Goal: Task Accomplishment & Management: Manage account settings

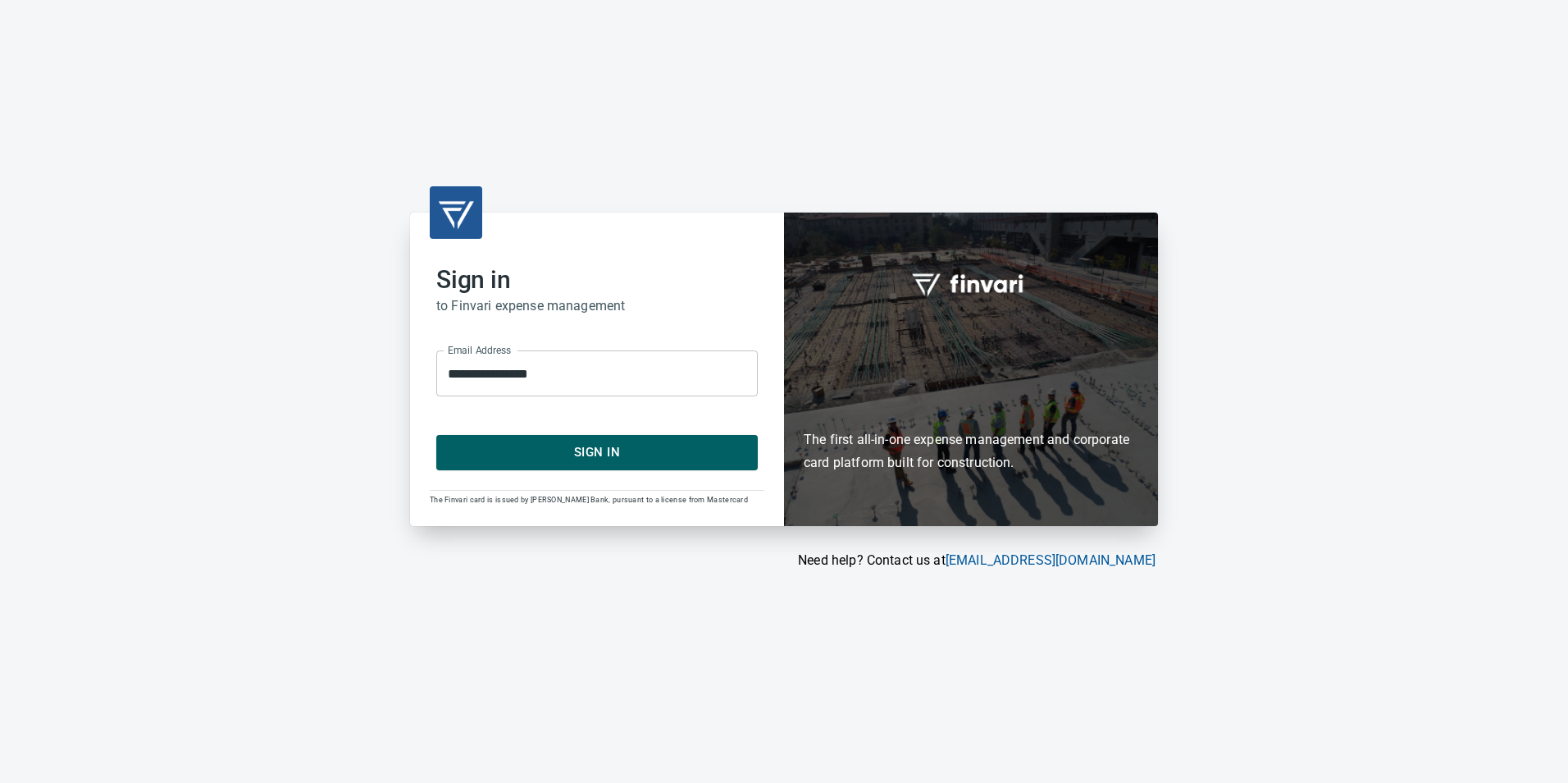
click at [548, 466] on button "Sign In" at bounding box center [598, 452] width 322 height 35
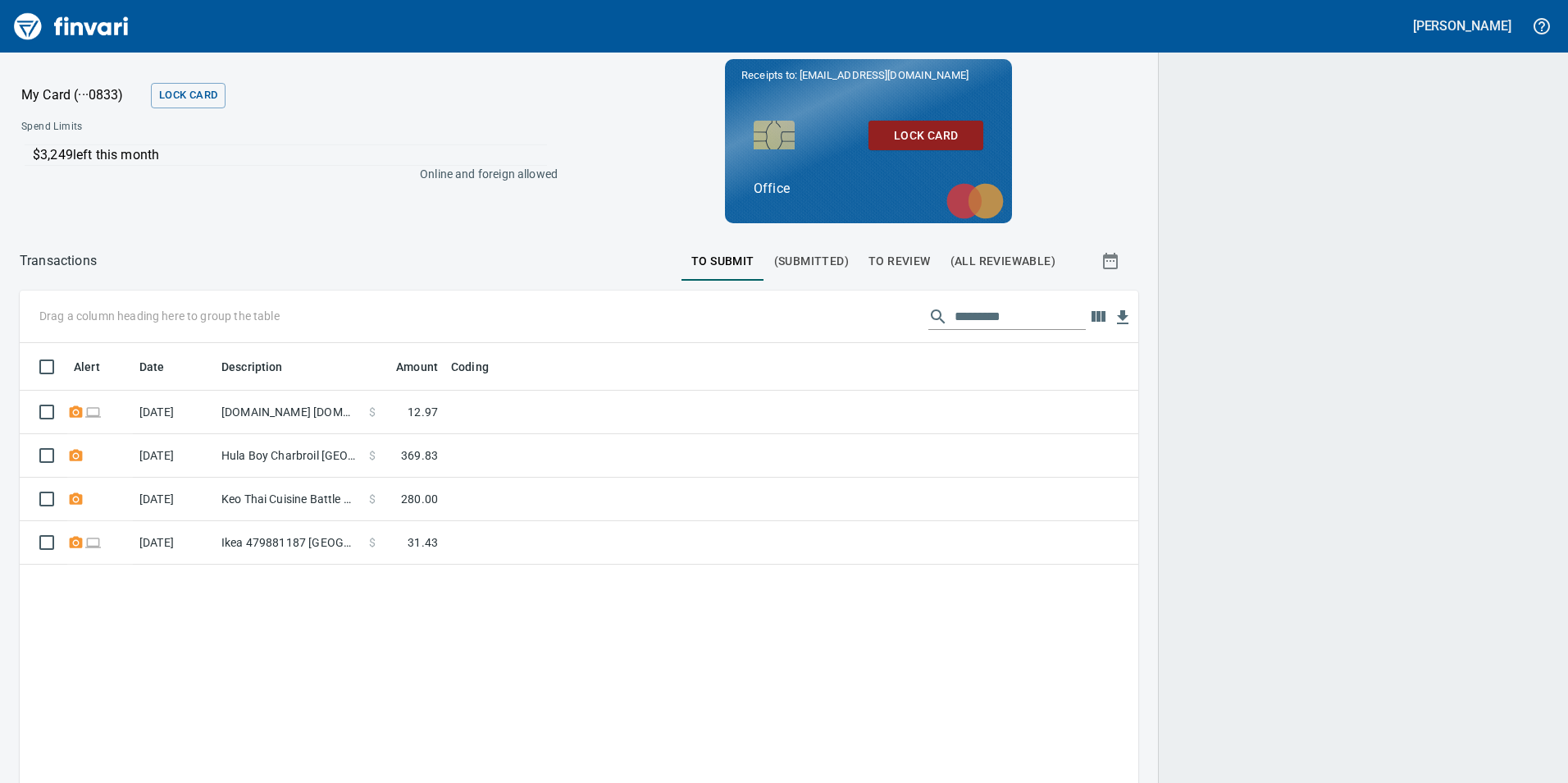
scroll to position [590, 1094]
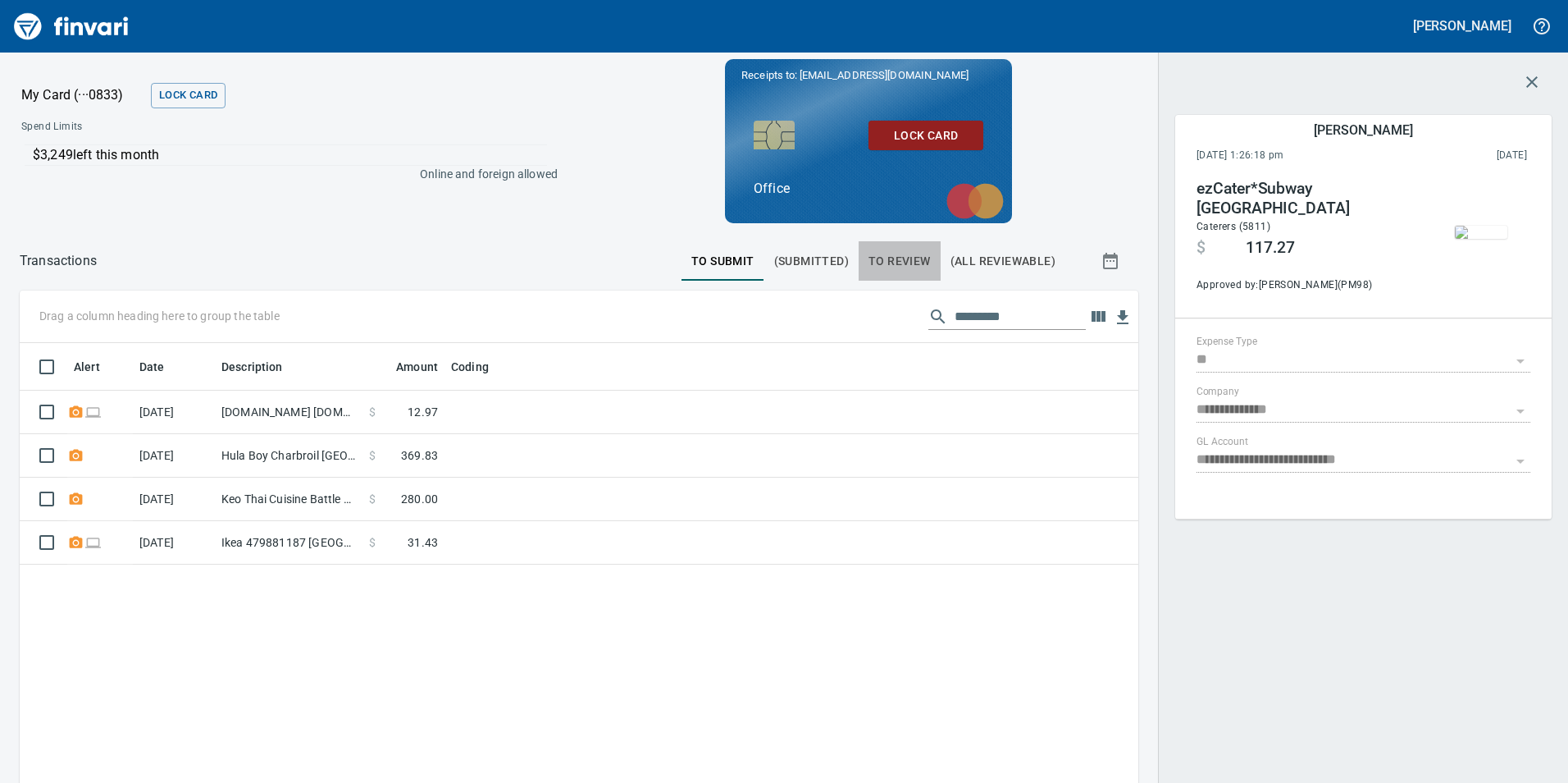
click at [894, 262] on span "To Review" at bounding box center [899, 260] width 63 height 20
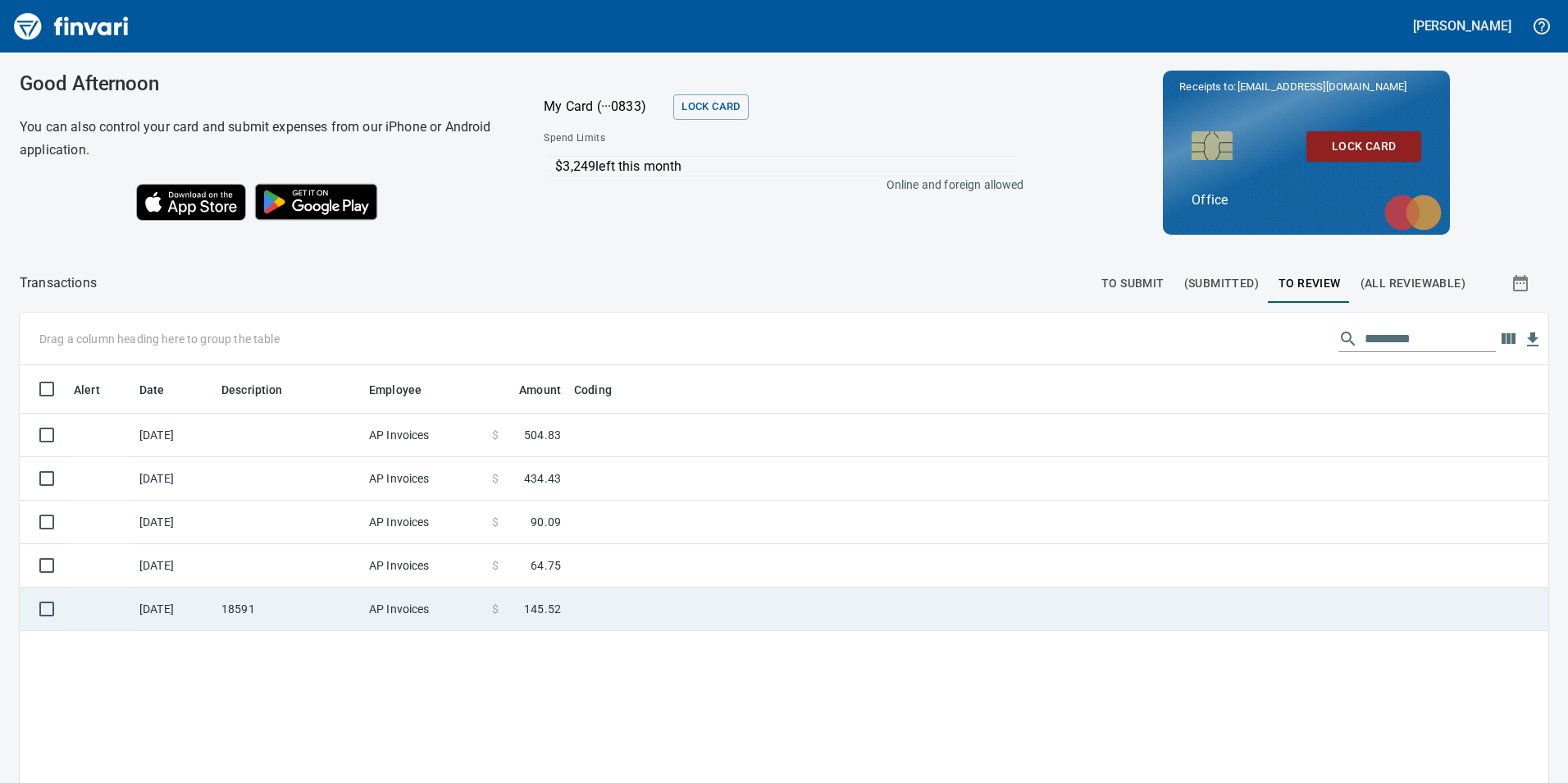
scroll to position [590, 1504]
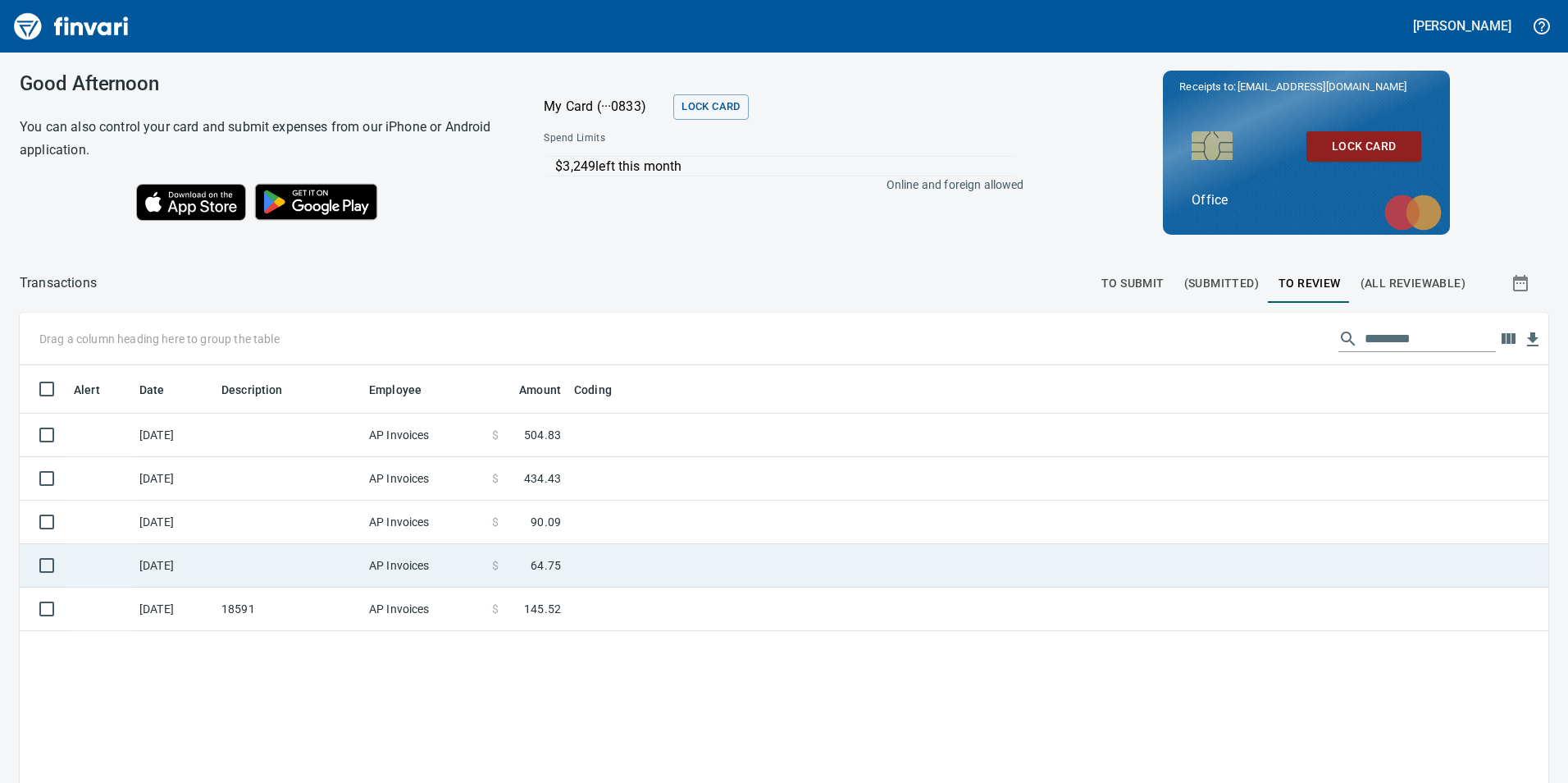
click at [284, 557] on td at bounding box center [288, 565] width 147 height 43
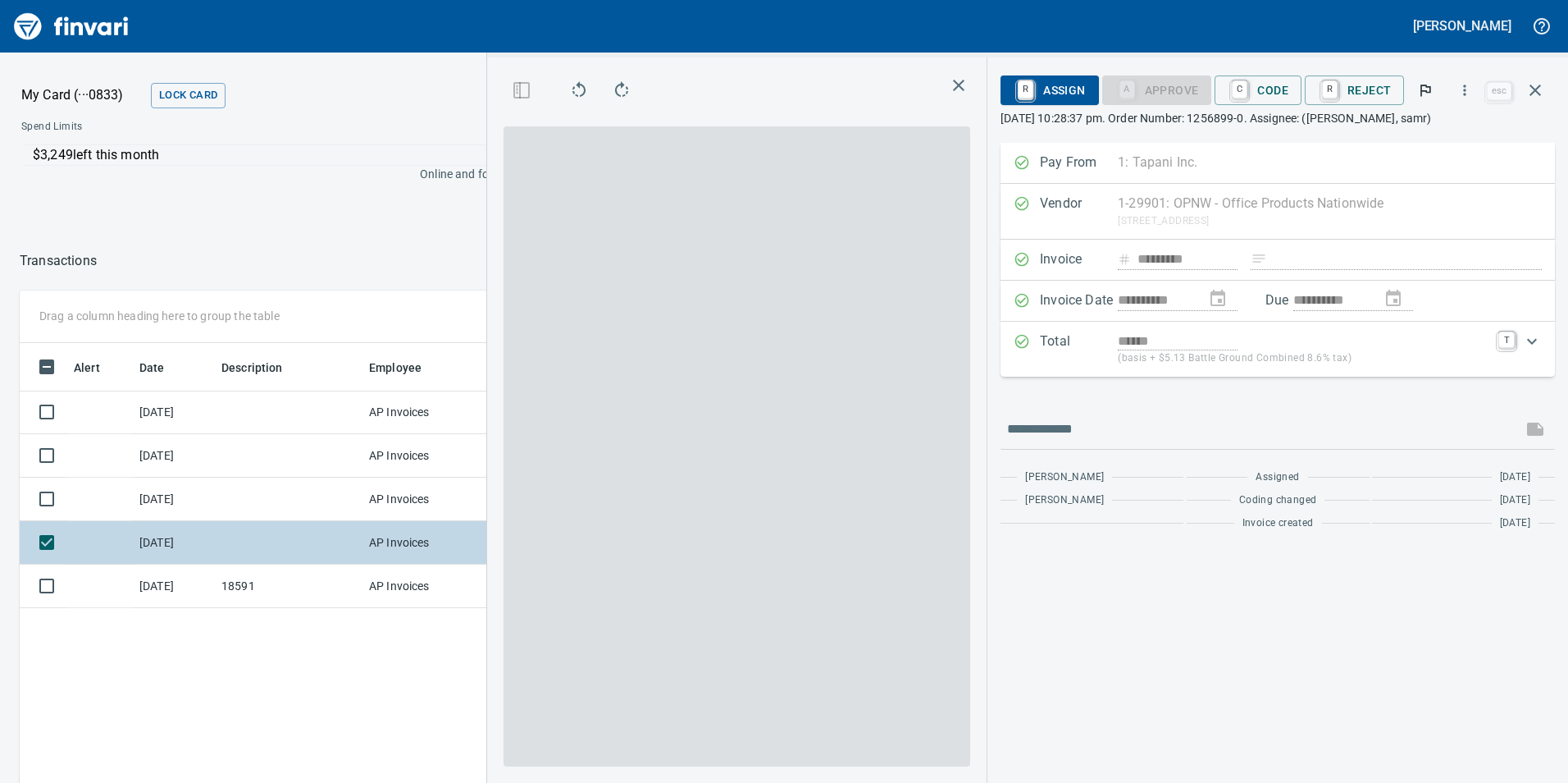
scroll to position [590, 1094]
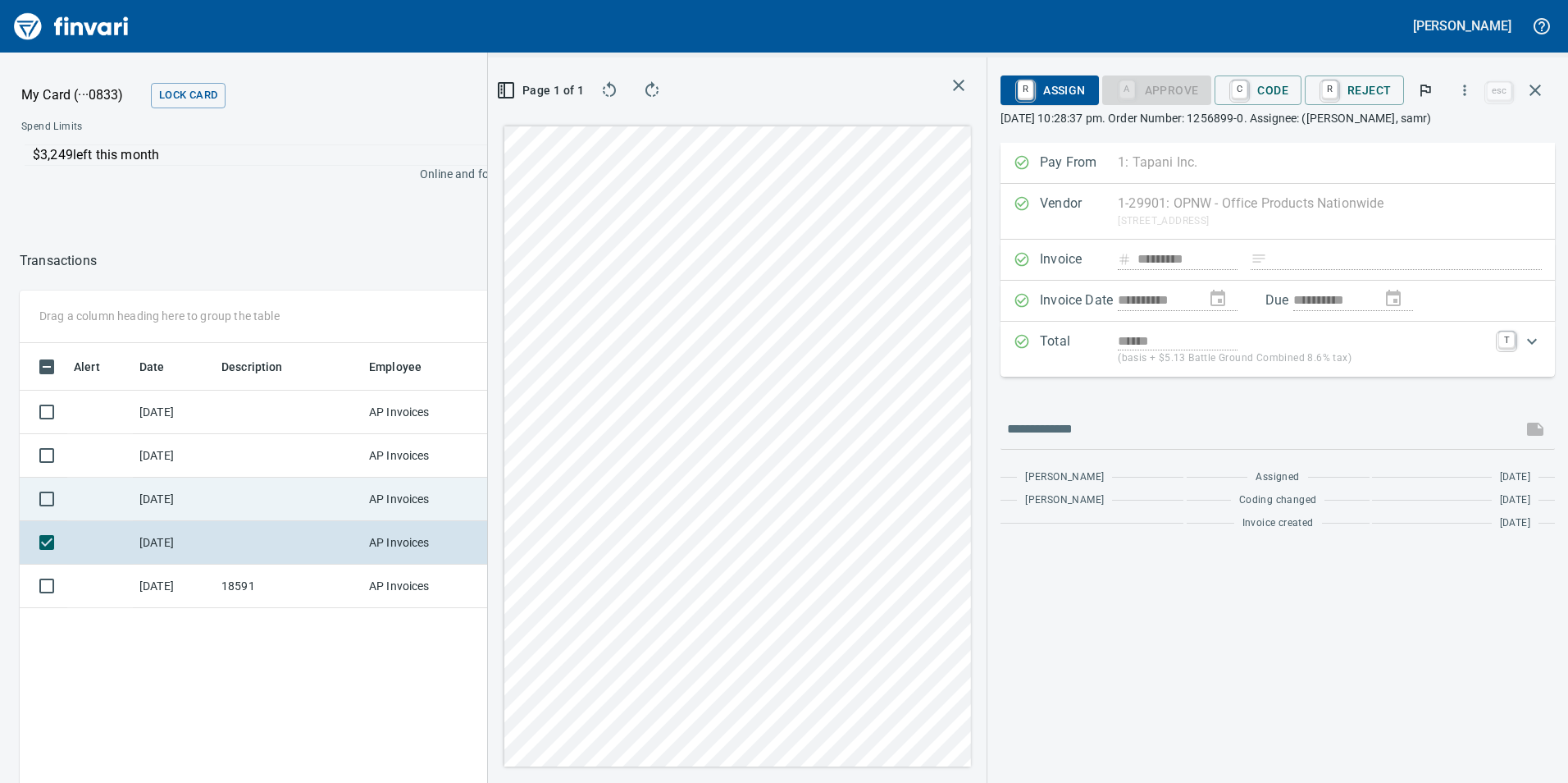
click at [242, 505] on td at bounding box center [288, 499] width 147 height 43
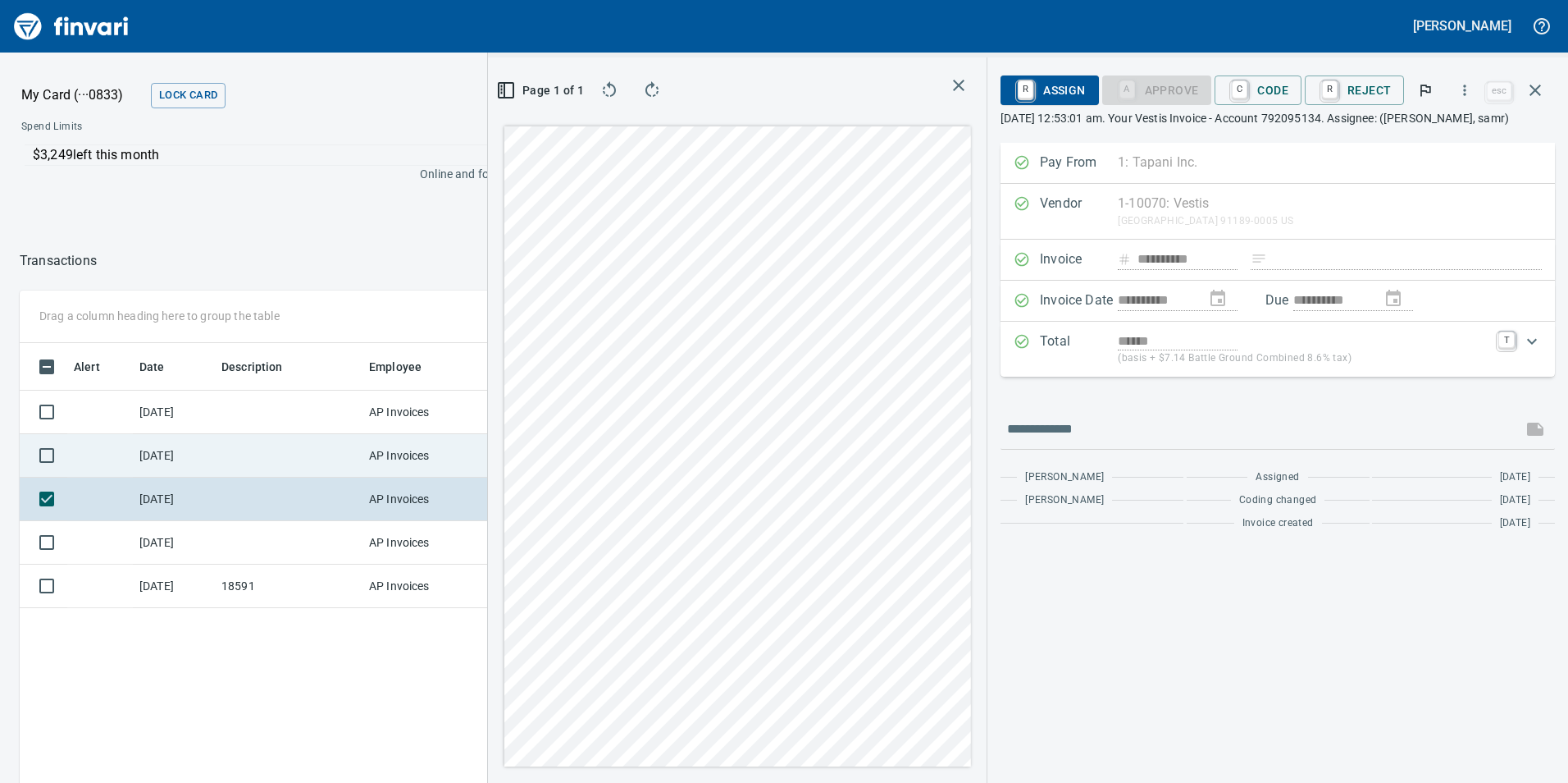
click at [293, 456] on td at bounding box center [288, 455] width 147 height 43
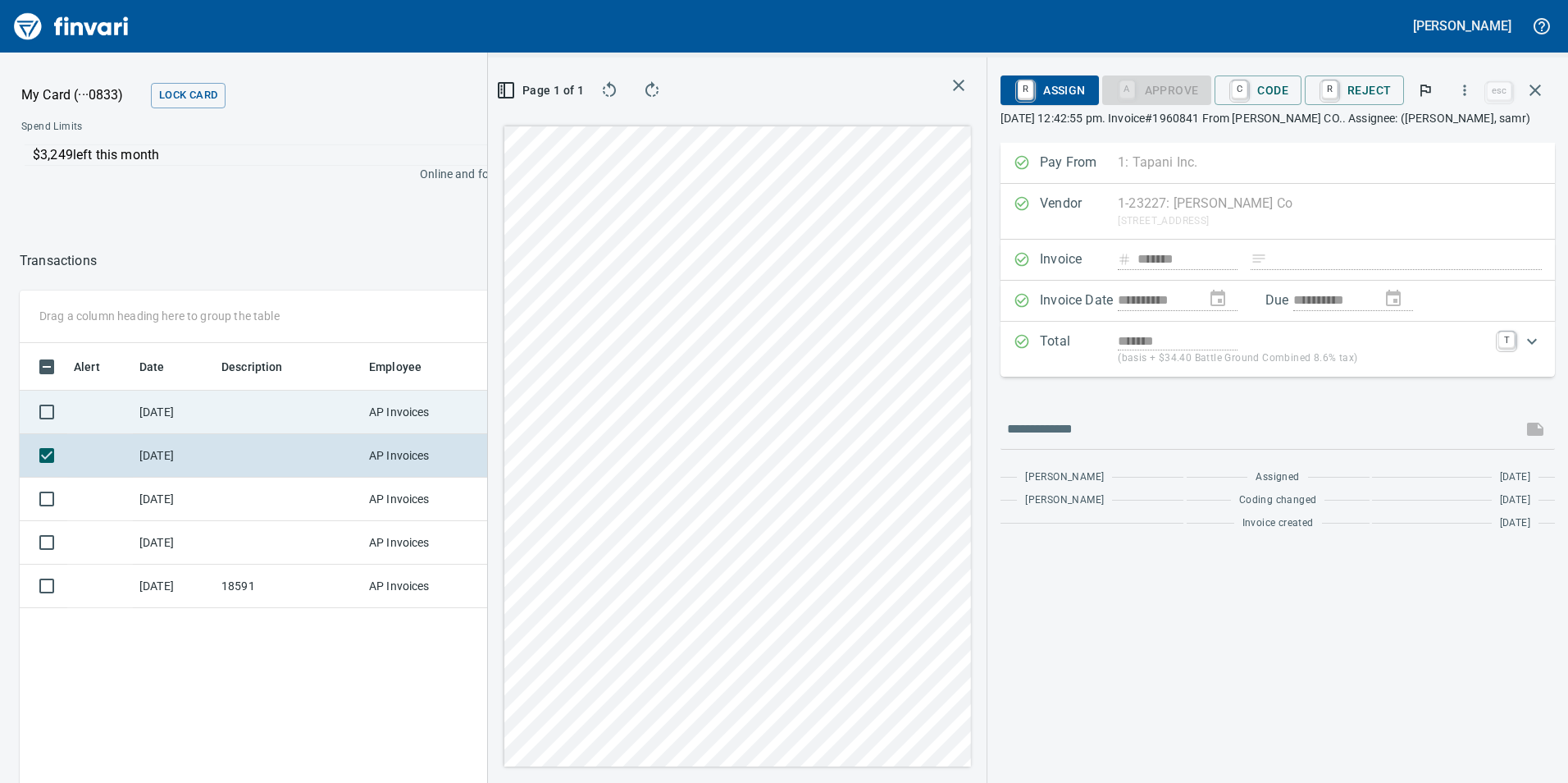
click at [313, 411] on td at bounding box center [288, 412] width 147 height 43
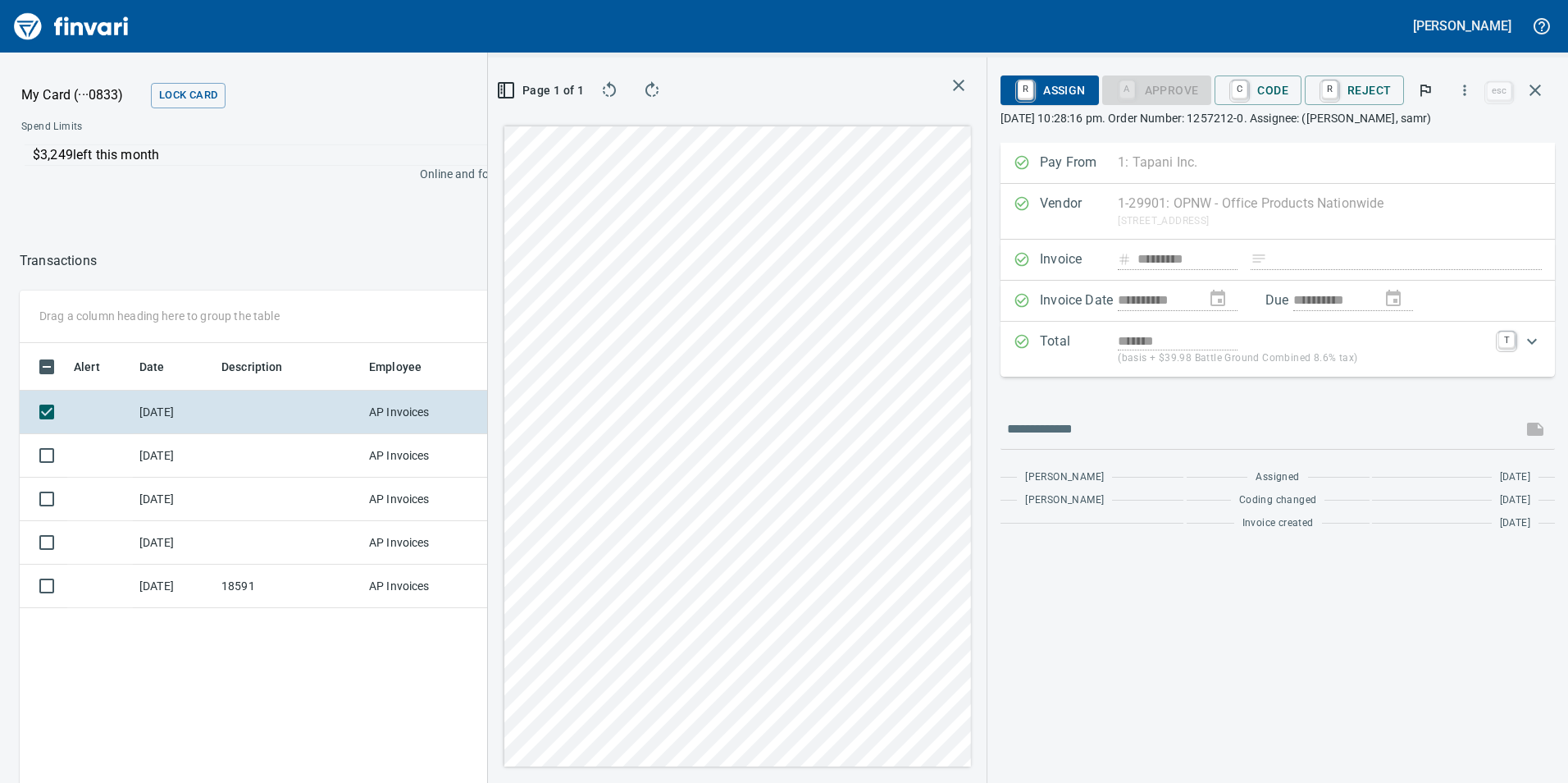
click at [295, 252] on div at bounding box center [388, 260] width 585 height 40
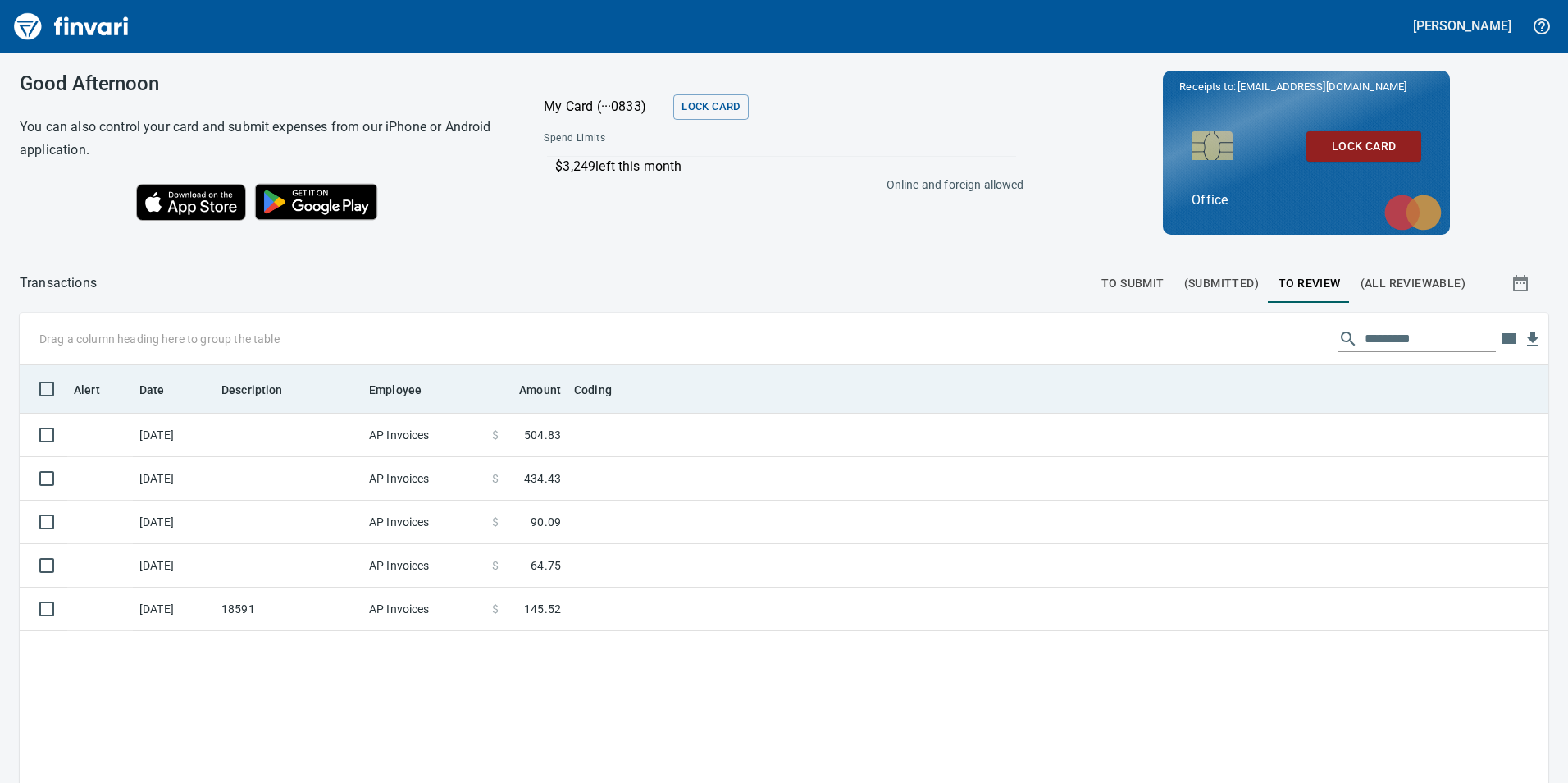
scroll to position [590, 1504]
